Goal: Task Accomplishment & Management: Use online tool/utility

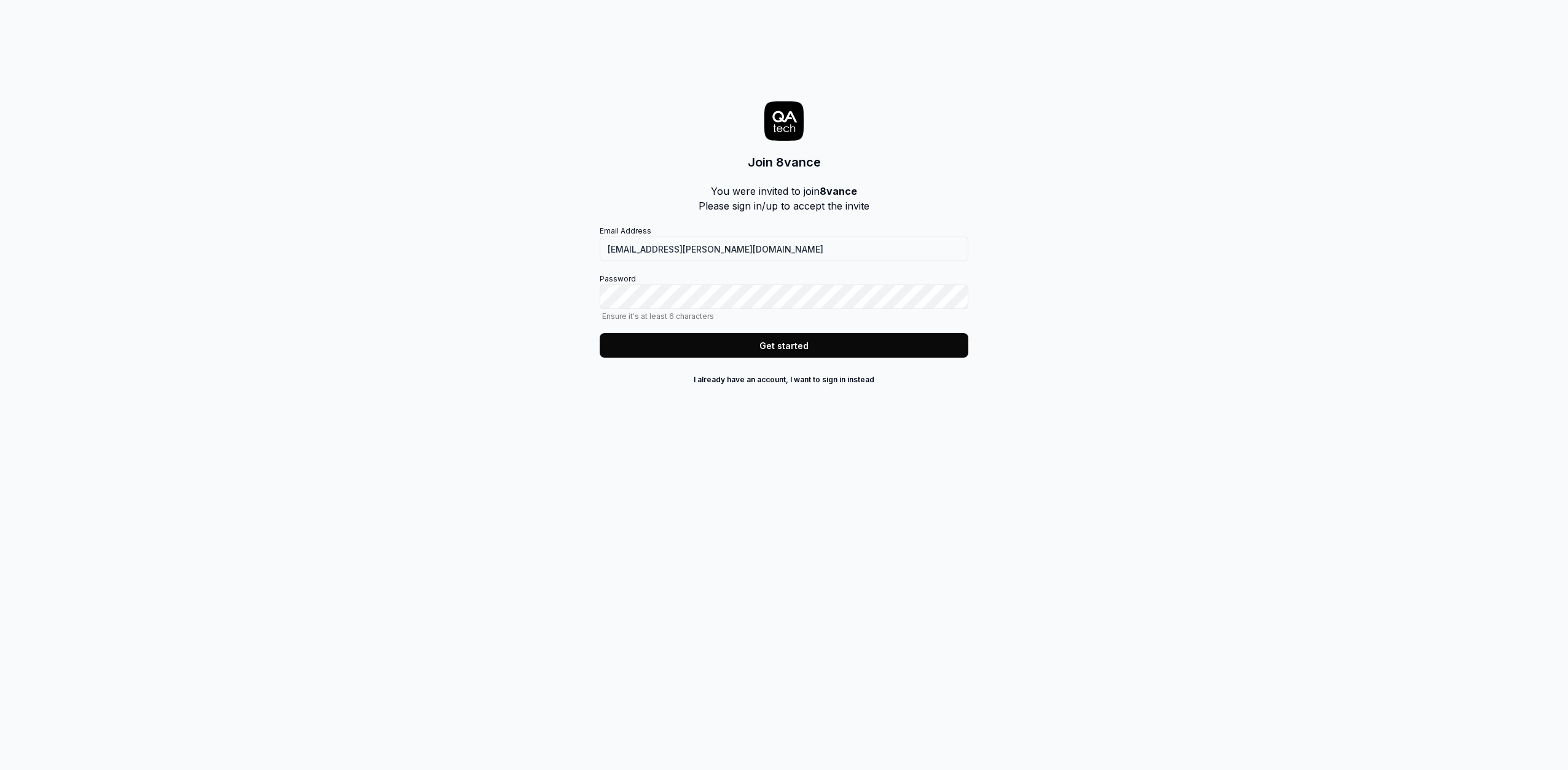
click at [844, 342] on button "Get started" at bounding box center [784, 345] width 369 height 25
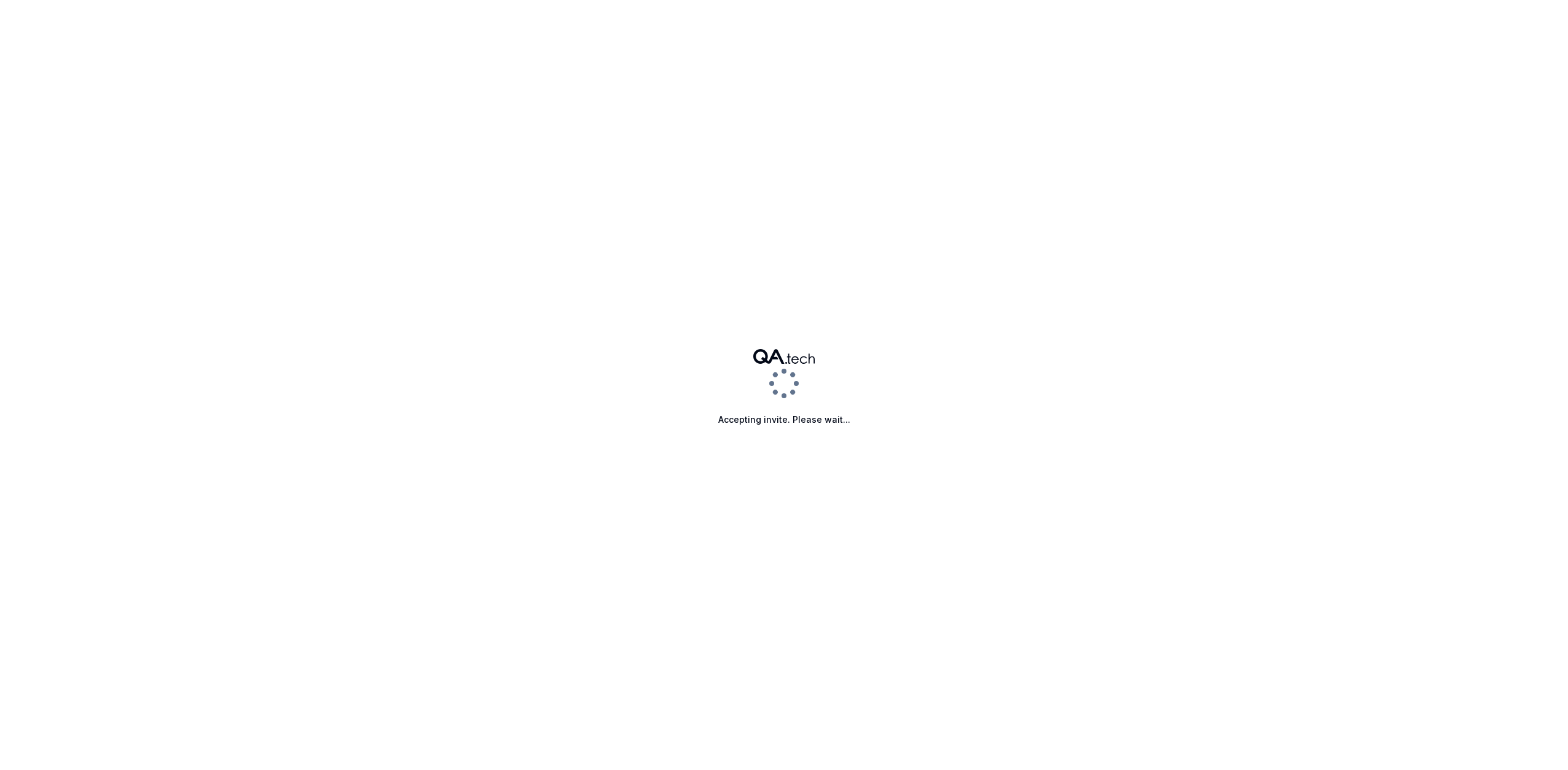
click at [0, 769] on div at bounding box center [0, 770] width 0 height 0
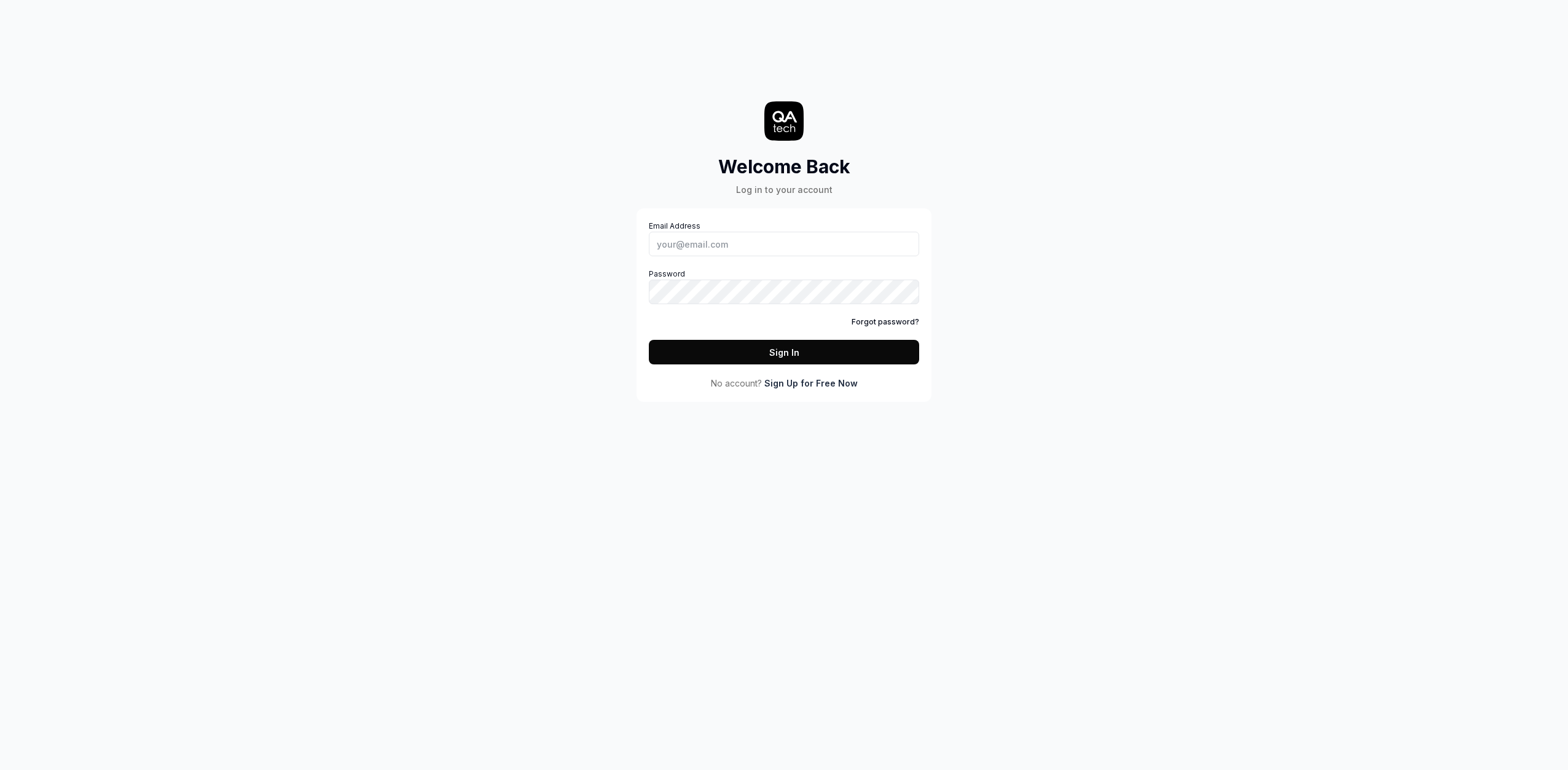
click at [0, 769] on div at bounding box center [0, 770] width 0 height 0
type input "[EMAIL_ADDRESS][PERSON_NAME][DOMAIN_NAME]"
click at [800, 361] on button "Sign In" at bounding box center [784, 352] width 270 height 25
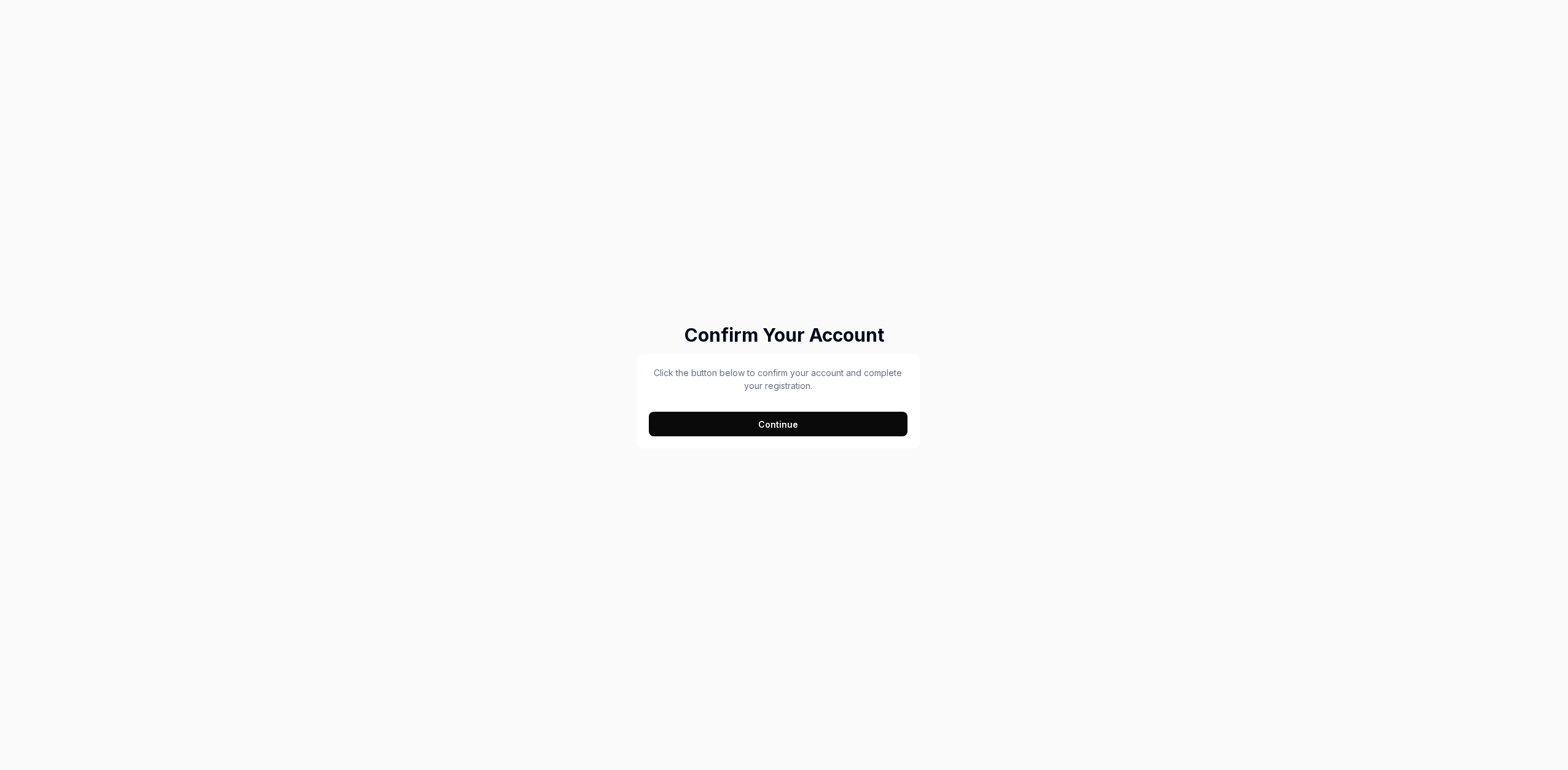
click at [758, 421] on button "Continue" at bounding box center [778, 424] width 259 height 25
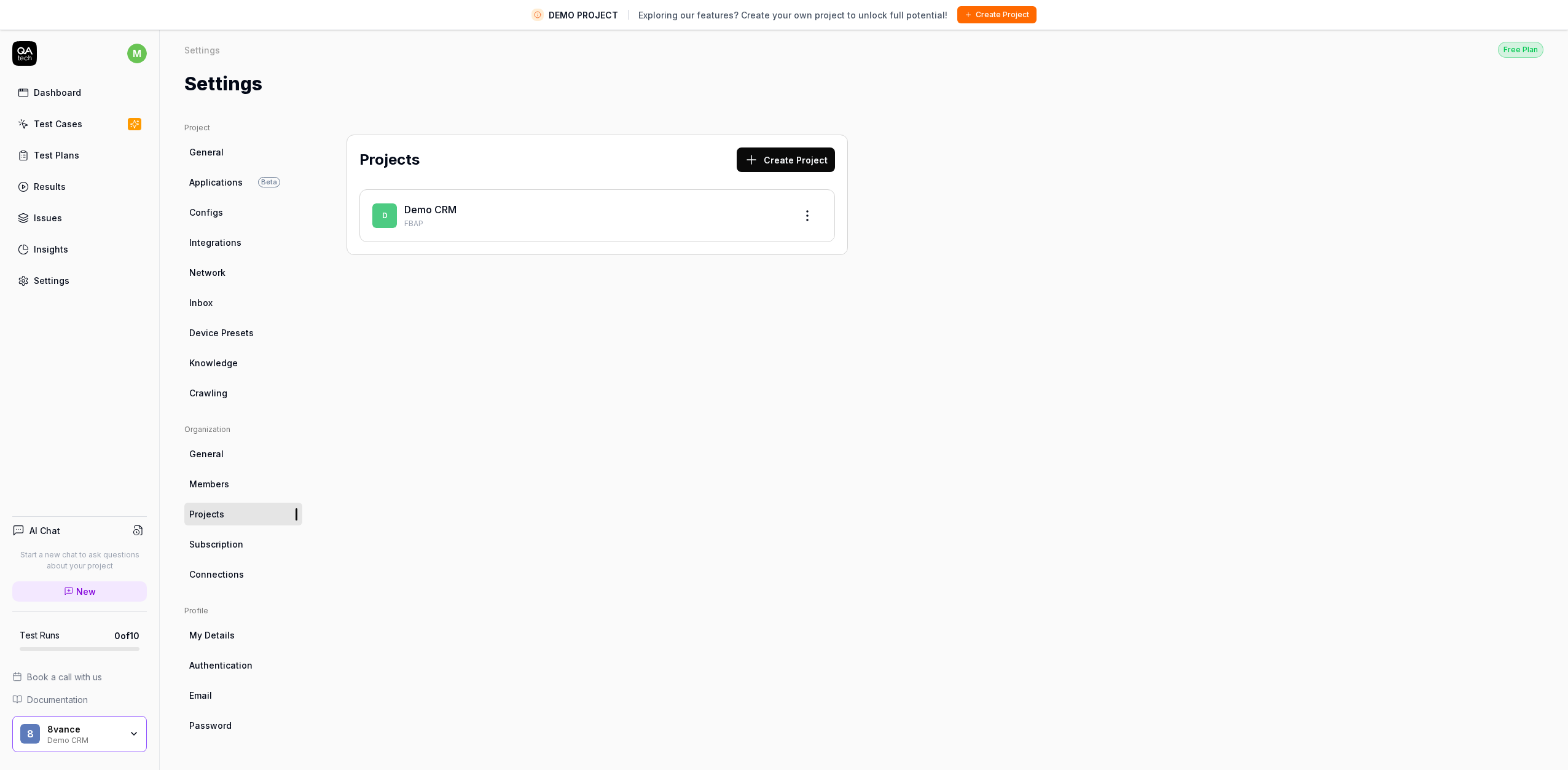
click at [414, 262] on div "Projects Create Project D Demo CRM FBAP" at bounding box center [597, 201] width 551 height 157
click at [423, 217] on div "Demo CRM FBAP" at bounding box center [595, 215] width 381 height 27
click at [396, 217] on span "D" at bounding box center [385, 215] width 25 height 25
click at [807, 212] on html "DEMO PROJECT Exploring our features? Create your own project to unlock full pot…" at bounding box center [784, 399] width 1568 height 799
click at [559, 225] on html "DEMO PROJECT Exploring our features? Create your own project to unlock full pot…" at bounding box center [784, 399] width 1568 height 799
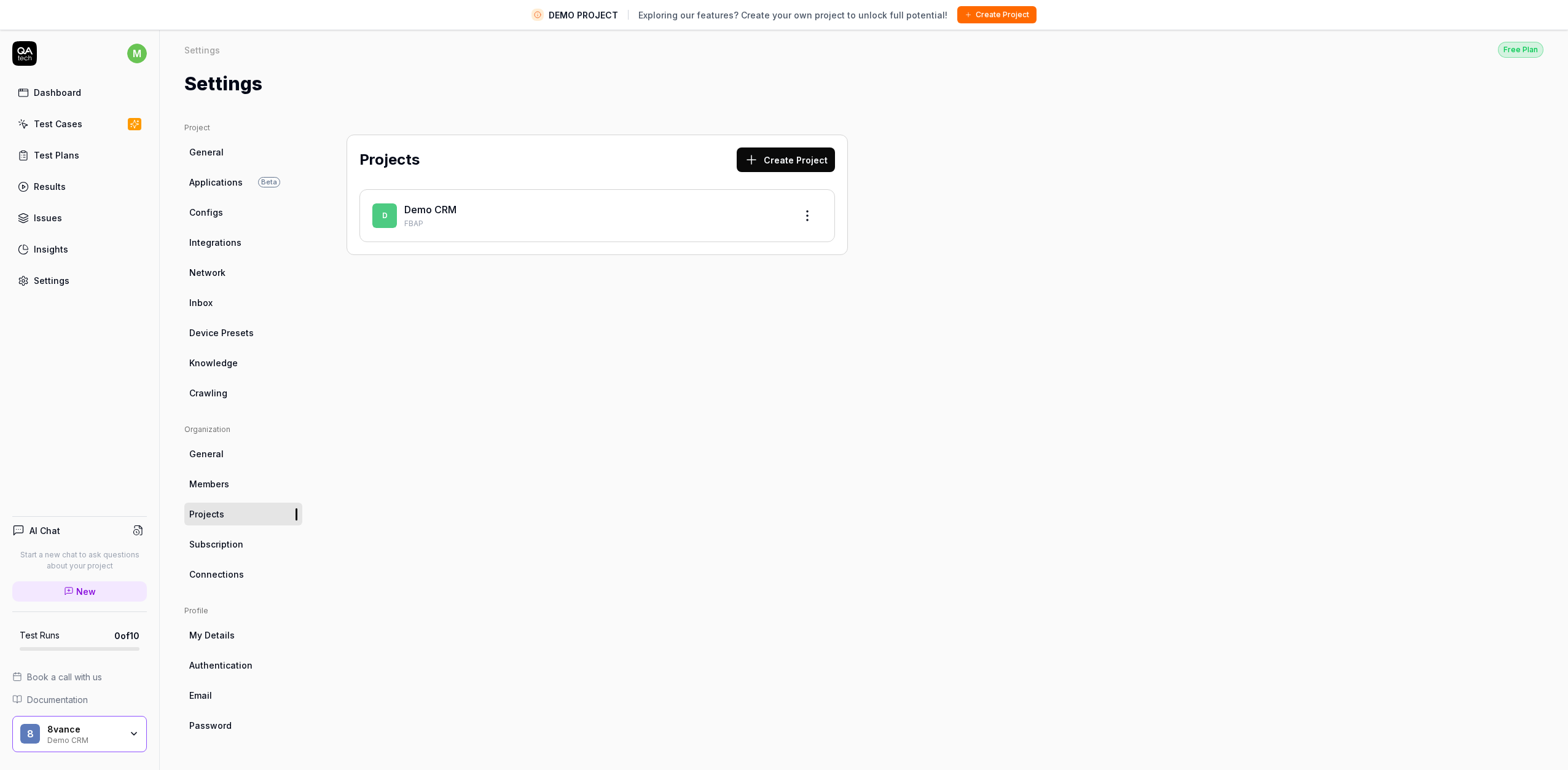
click at [383, 209] on span "D" at bounding box center [385, 215] width 25 height 25
click at [60, 90] on div "Dashboard" at bounding box center [57, 92] width 47 height 13
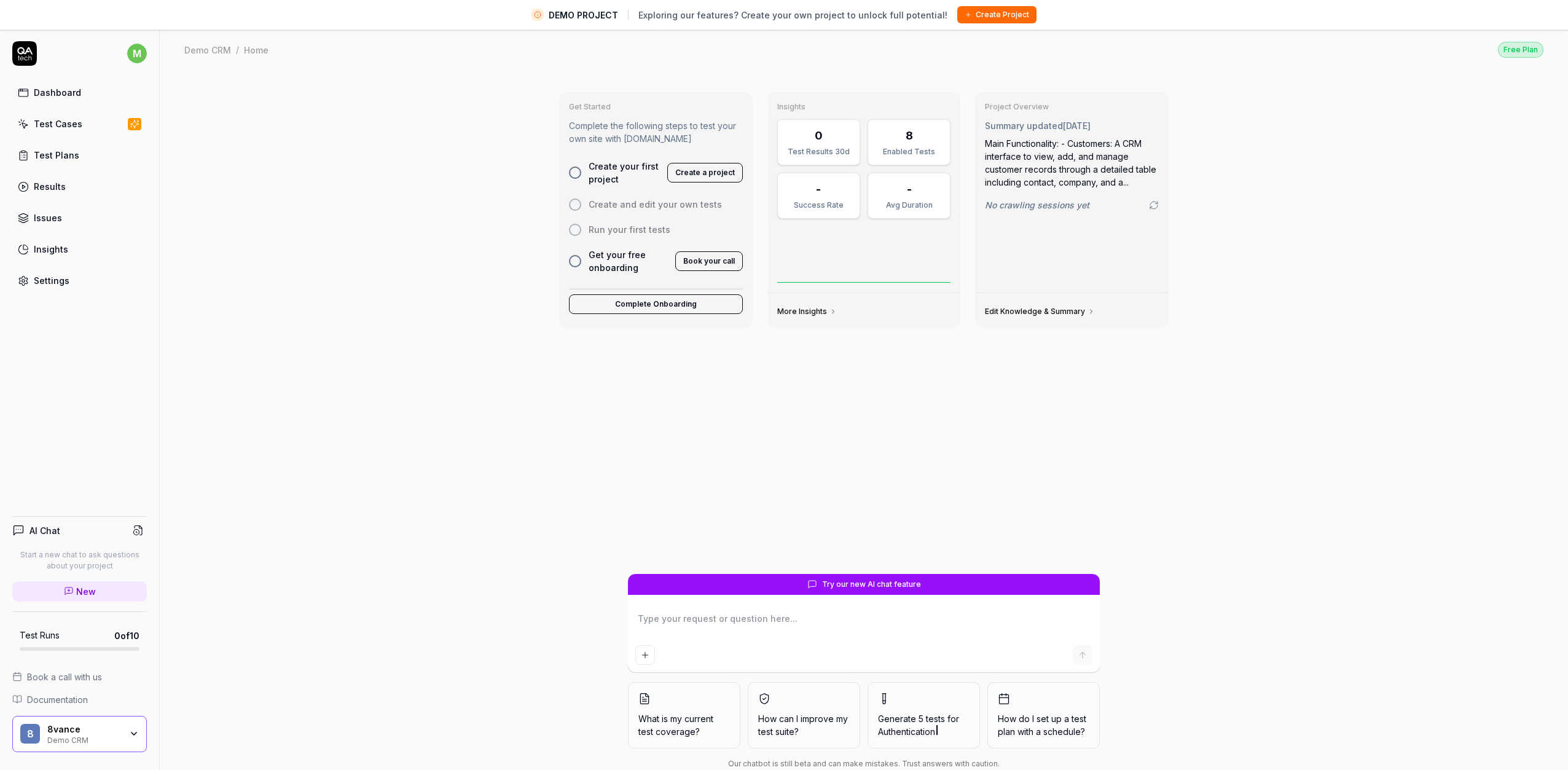
click at [461, 313] on div "Get Started Complete the following steps to test your own site with [DOMAIN_NAM…" at bounding box center [864, 434] width 1409 height 729
type textarea "*"
